Goal: Find specific page/section: Find specific page/section

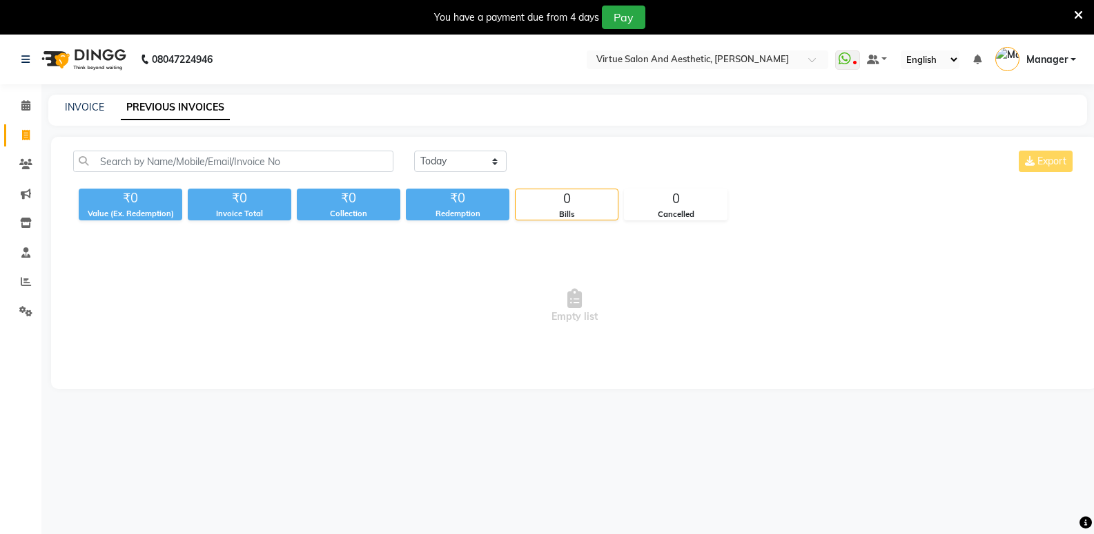
select select "en"
